Goal: Find contact information: Find contact information

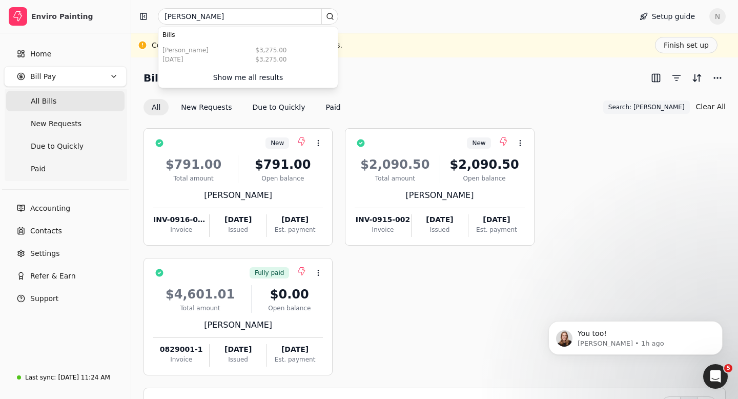
scroll to position [2140, 0]
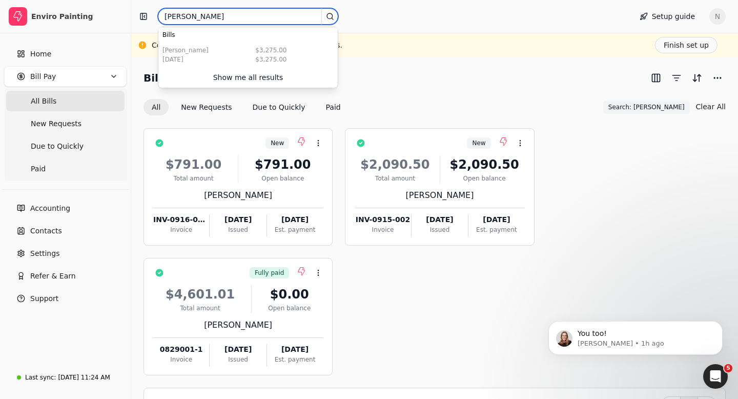
click at [210, 17] on input "[PERSON_NAME]" at bounding box center [248, 16] width 180 height 16
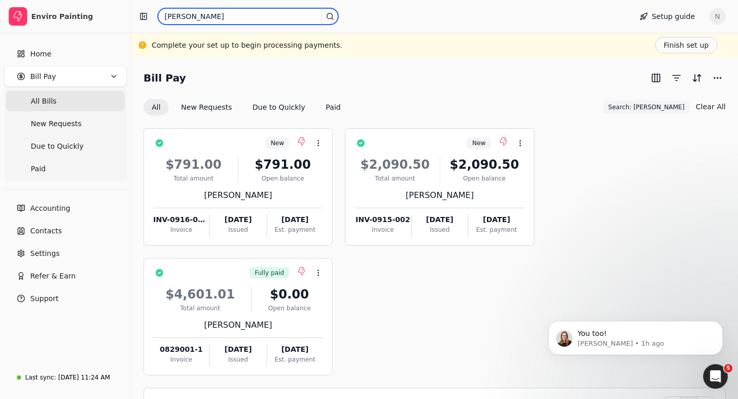
drag, startPoint x: 210, startPoint y: 17, endPoint x: 171, endPoint y: 18, distance: 38.4
click at [170, 17] on input "[PERSON_NAME]" at bounding box center [248, 16] width 180 height 16
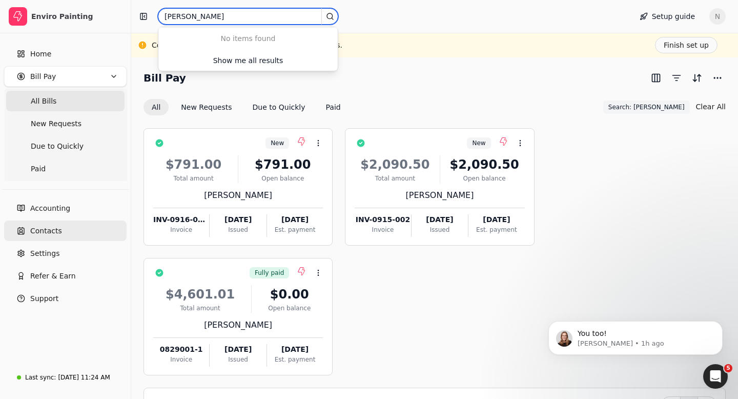
type input "[PERSON_NAME]"
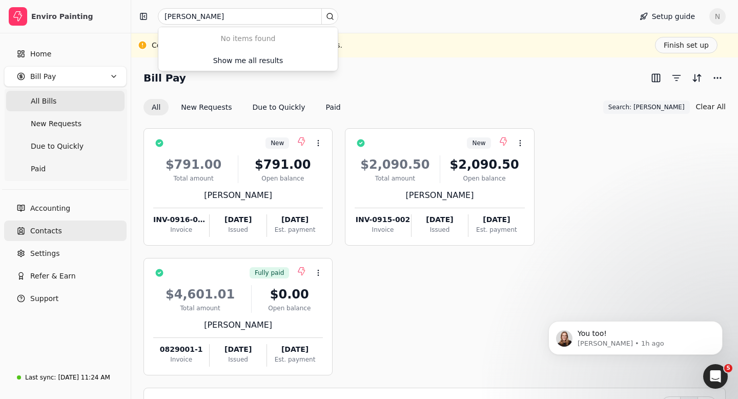
click at [36, 234] on span "Contacts" at bounding box center [46, 231] width 32 height 11
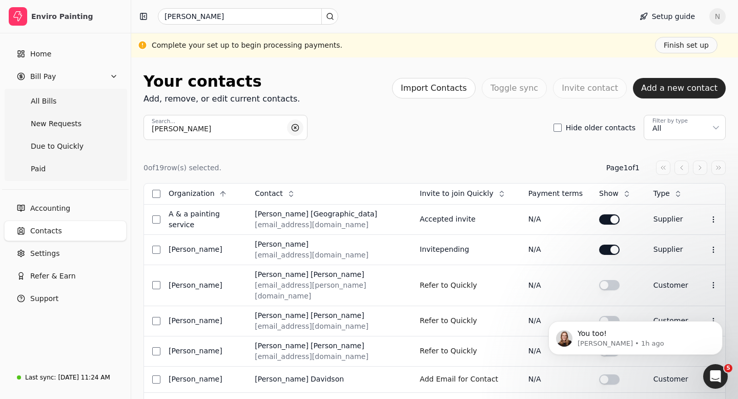
click at [296, 127] on button "button" at bounding box center [295, 127] width 16 height 16
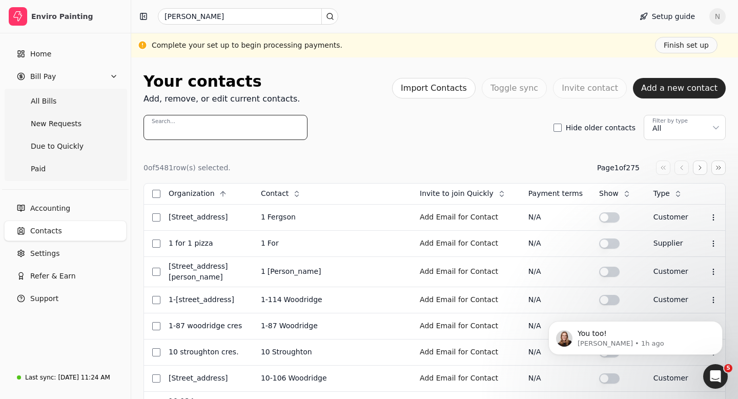
click at [182, 131] on input "Search..." at bounding box center [226, 127] width 164 height 25
type input "m"
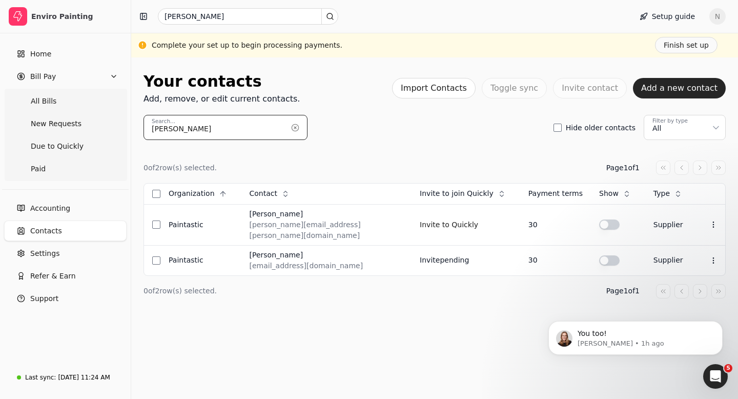
type input "[PERSON_NAME]"
